Goal: Check status: Check status

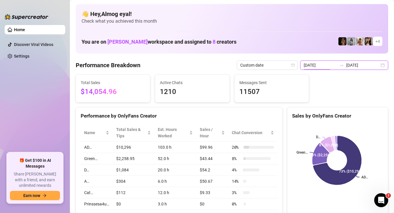
click at [334, 67] on input "[DATE]" at bounding box center [319, 65] width 33 height 6
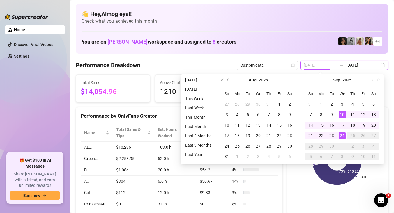
type input "[DATE]"
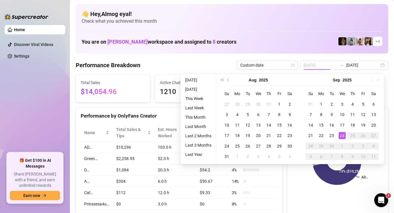
click at [344, 134] on div "24" at bounding box center [341, 135] width 7 height 7
click at [344, 134] on rect at bounding box center [337, 160] width 90 height 73
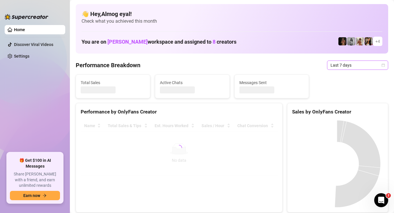
click at [358, 66] on span "Last 7 days" at bounding box center [357, 65] width 54 height 9
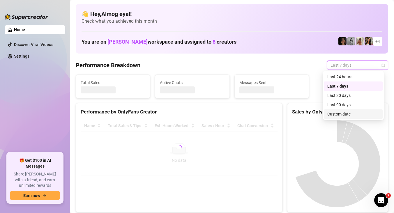
click at [362, 115] on div "Custom date" at bounding box center [353, 114] width 52 height 6
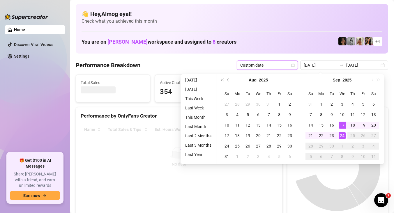
type input "[DATE]"
click at [343, 134] on div "24" at bounding box center [341, 135] width 7 height 7
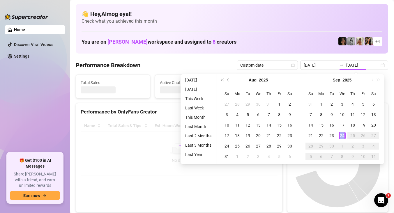
type input "[DATE]"
